Goal: Browse casually: Explore the website without a specific task or goal

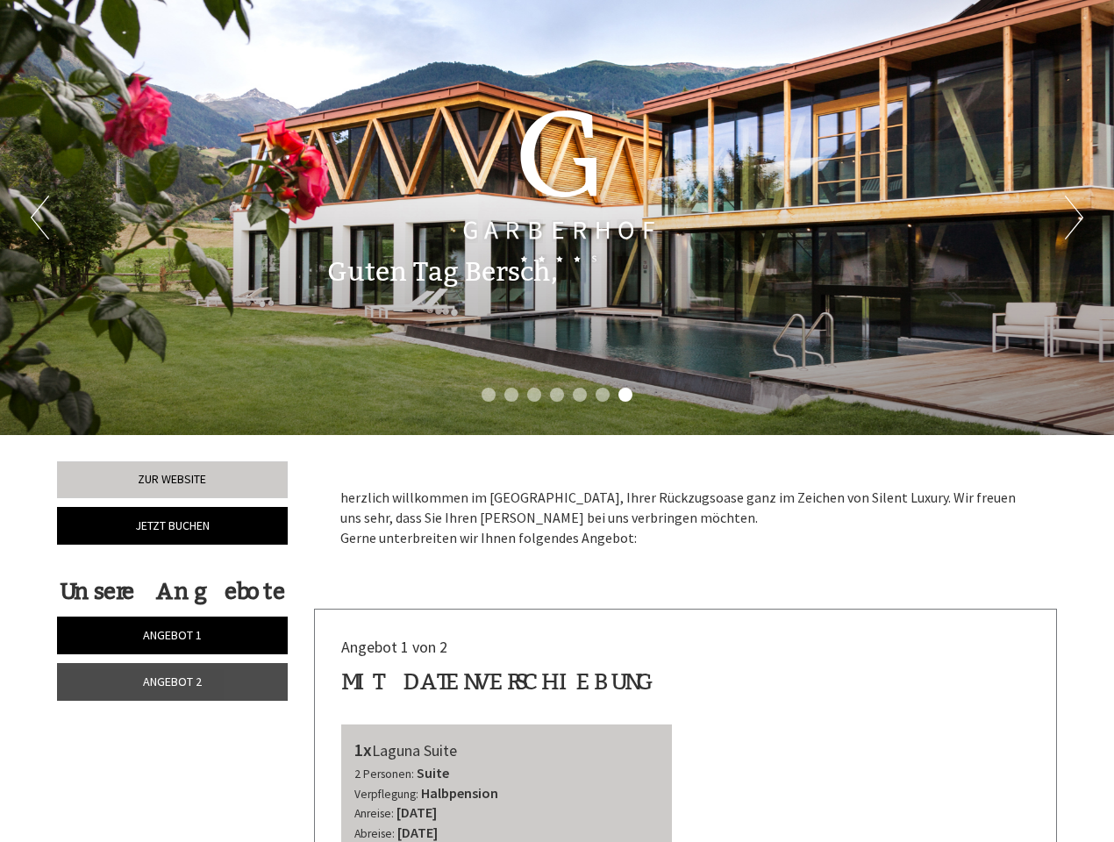
click at [557, 421] on div "Previous Next 1 2 3 4 5 6 7" at bounding box center [557, 217] width 1114 height 435
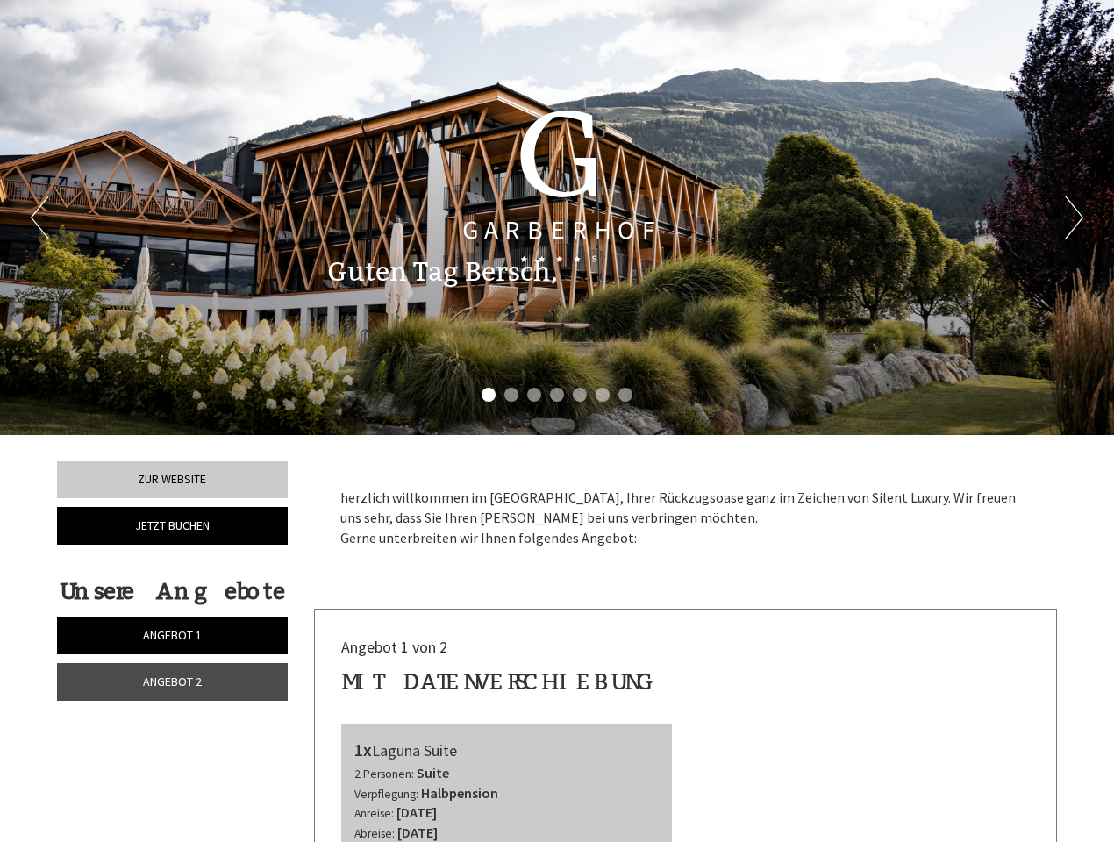
click at [39, 218] on button "Previous" at bounding box center [40, 218] width 18 height 44
click at [1074, 218] on button "Next" at bounding box center [1074, 218] width 18 height 44
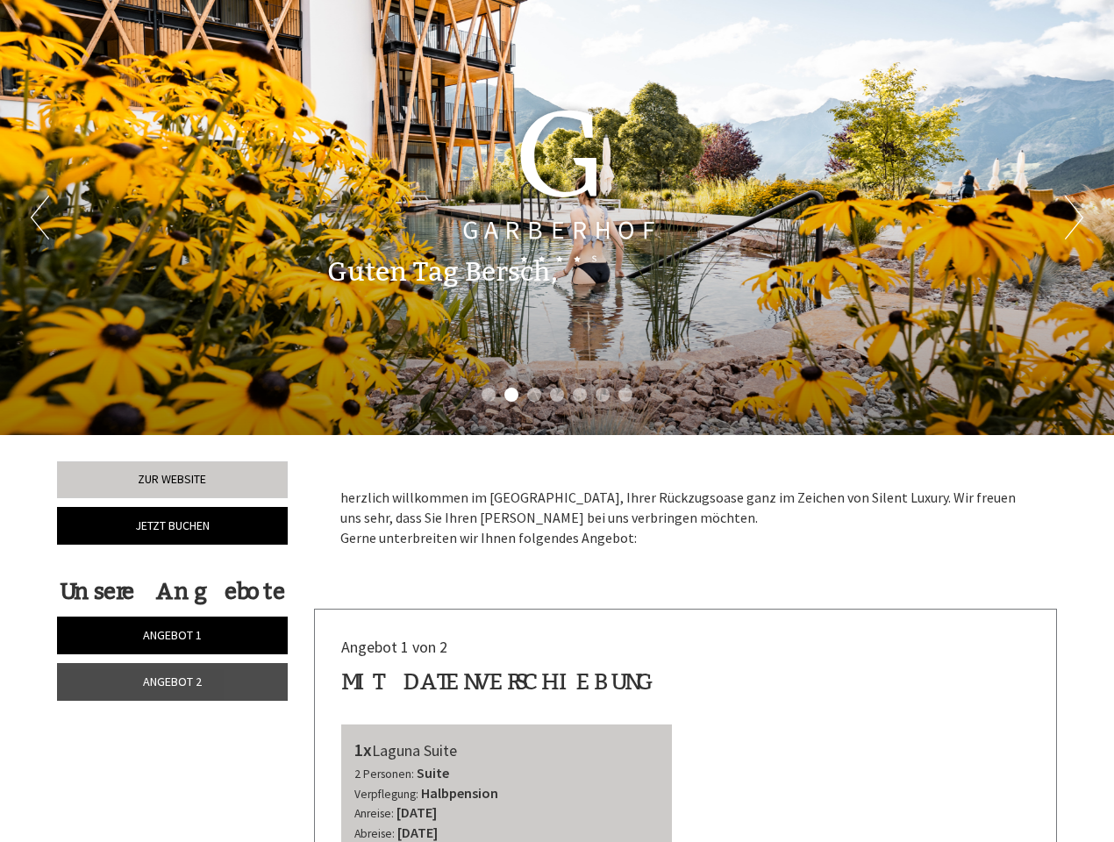
click at [489, 395] on li "1" at bounding box center [489, 395] width 14 height 14
click at [512, 395] on li "2" at bounding box center [512, 395] width 14 height 14
click at [534, 395] on li "3" at bounding box center [534, 395] width 14 height 14
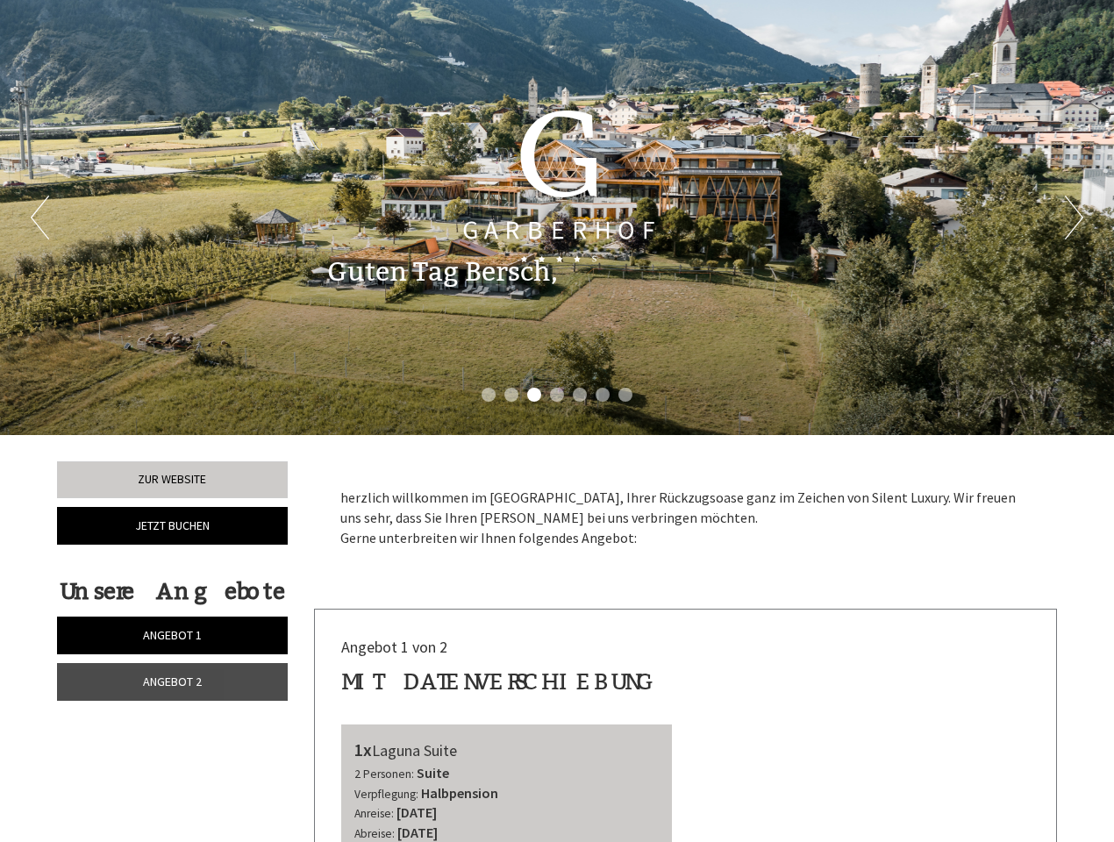
click at [557, 395] on li "4" at bounding box center [557, 395] width 14 height 14
click at [580, 395] on li "5" at bounding box center [580, 395] width 14 height 14
click at [603, 395] on li "6" at bounding box center [603, 395] width 14 height 14
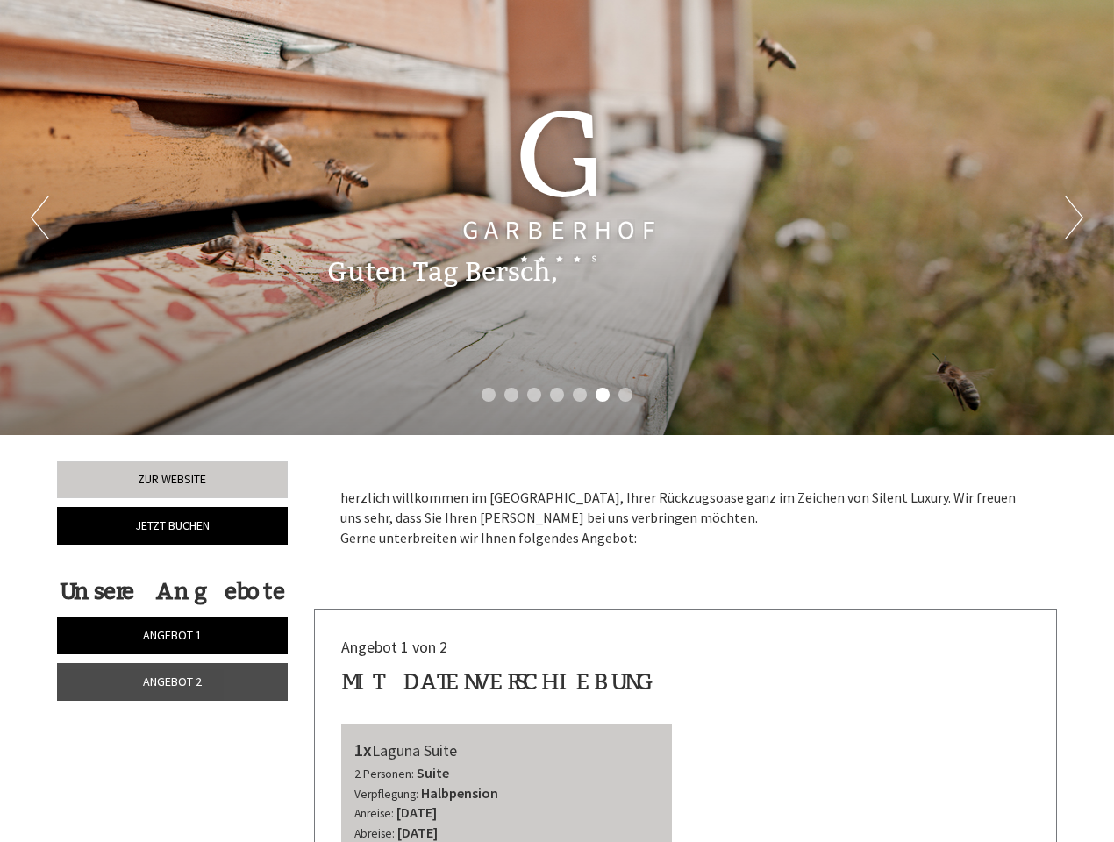
click at [626, 395] on li "7" at bounding box center [626, 395] width 14 height 14
